Goal: Information Seeking & Learning: Find specific fact

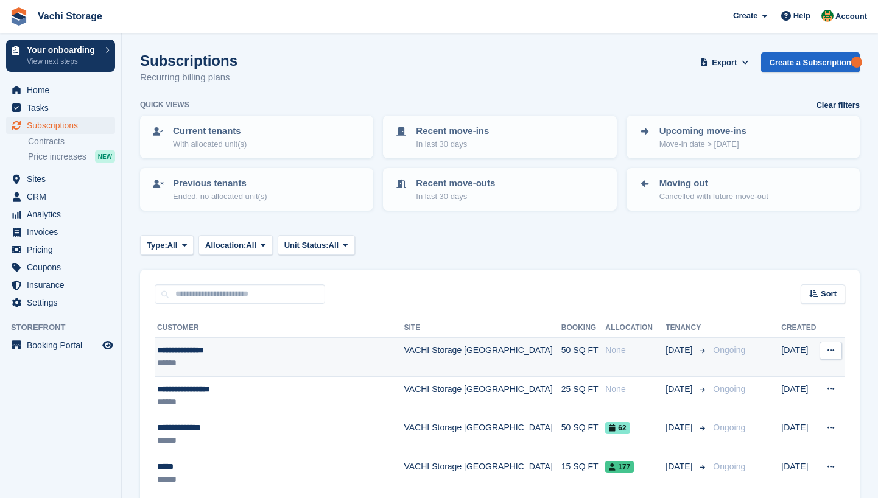
click at [247, 362] on div "******" at bounding box center [273, 363] width 233 height 13
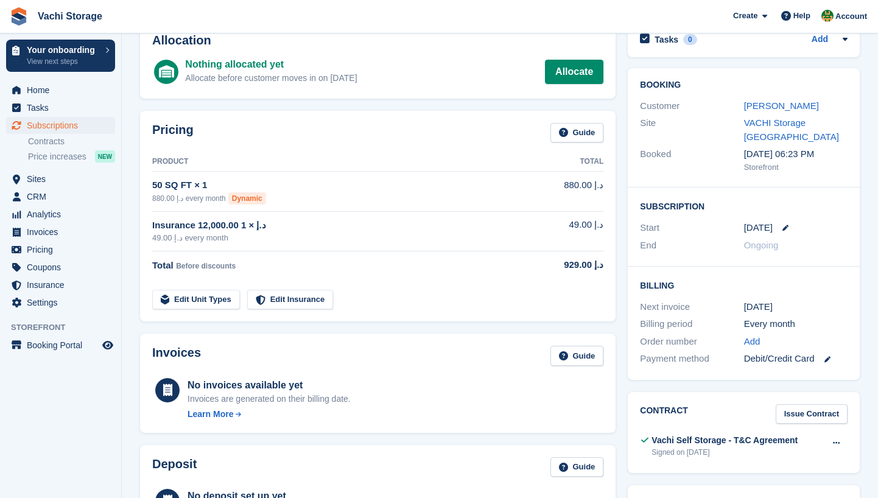
scroll to position [66, 0]
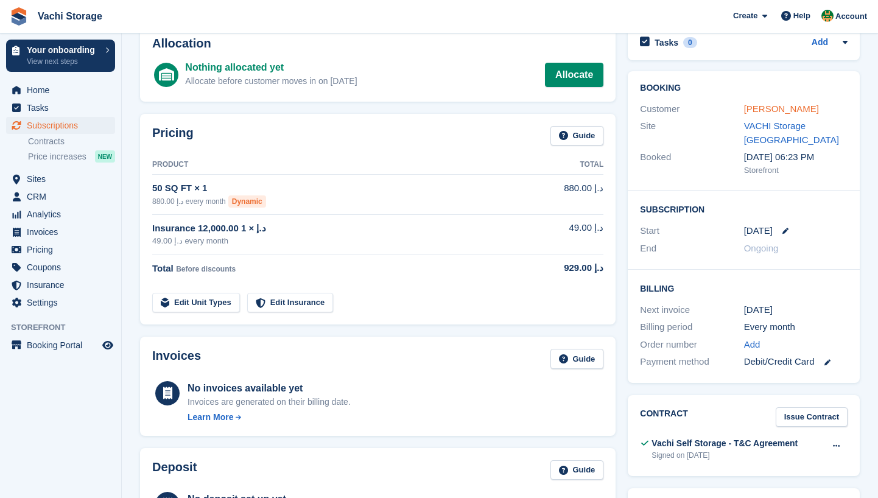
click at [772, 105] on link "[PERSON_NAME]" at bounding box center [781, 108] width 75 height 10
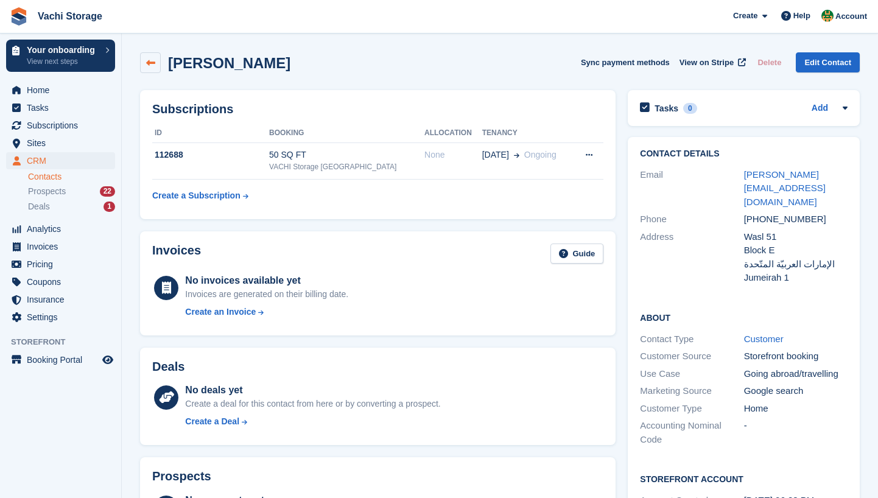
click at [153, 60] on icon at bounding box center [150, 62] width 9 height 9
